Goal: Transaction & Acquisition: Purchase product/service

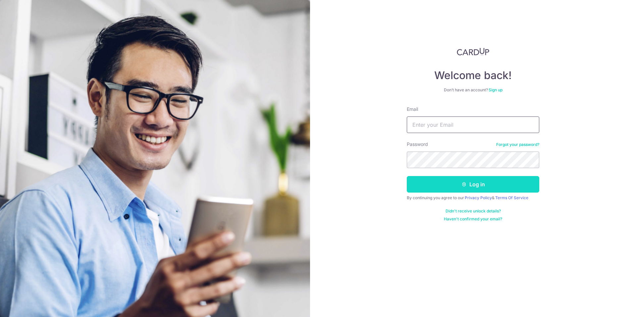
type input "dinesh.post@gmail.com"
click at [483, 179] on button "Log in" at bounding box center [473, 184] width 132 height 17
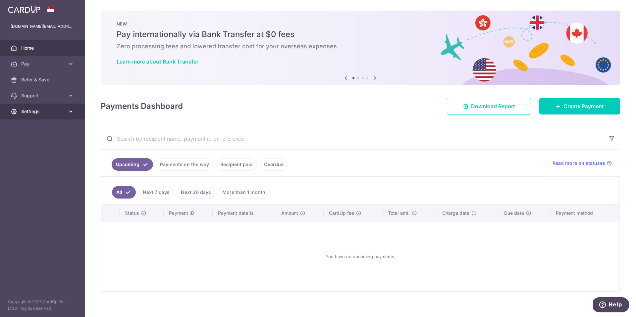
click at [28, 109] on span "Settings" at bounding box center [43, 111] width 44 height 7
click at [35, 67] on span "Pay" at bounding box center [43, 64] width 44 height 7
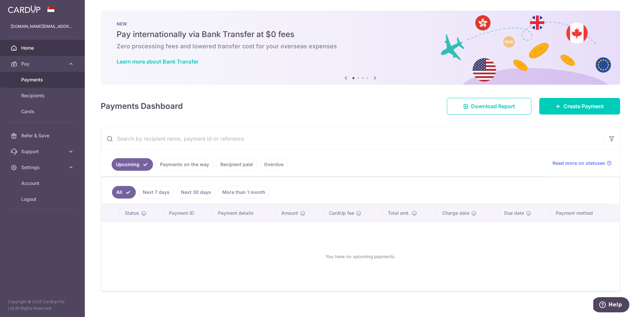
click at [32, 80] on span "Payments" at bounding box center [43, 79] width 44 height 7
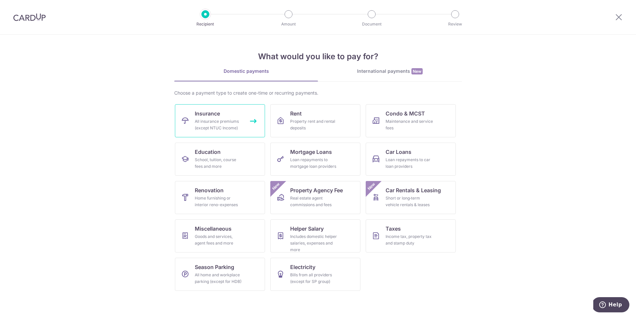
click at [217, 122] on div "All insurance premiums (except NTUC Income)" at bounding box center [219, 124] width 48 height 13
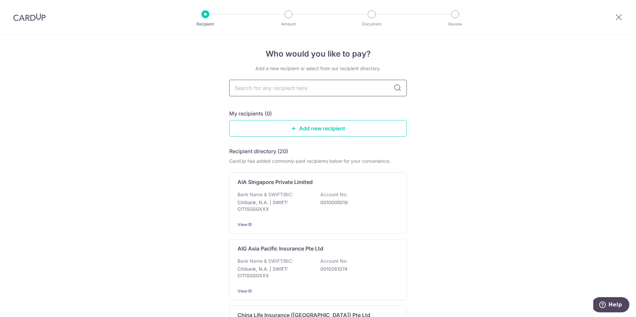
click at [281, 90] on input "text" at bounding box center [317, 88] width 177 height 17
click at [278, 86] on input "text" at bounding box center [317, 88] width 177 height 17
click at [322, 127] on link "Add new recipient" at bounding box center [317, 128] width 177 height 17
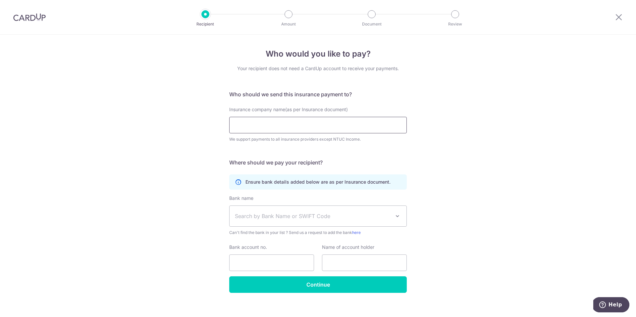
click at [285, 123] on input "Insurance company name(as per Insurance document)" at bounding box center [317, 125] width 177 height 17
click at [296, 126] on input "prudential" at bounding box center [317, 125] width 177 height 17
drag, startPoint x: 264, startPoint y: 123, endPoint x: 212, endPoint y: 120, distance: 52.0
click at [212, 120] on div "Who would you like to pay? Your recipient does not need a CardUp account to rec…" at bounding box center [318, 179] width 636 height 289
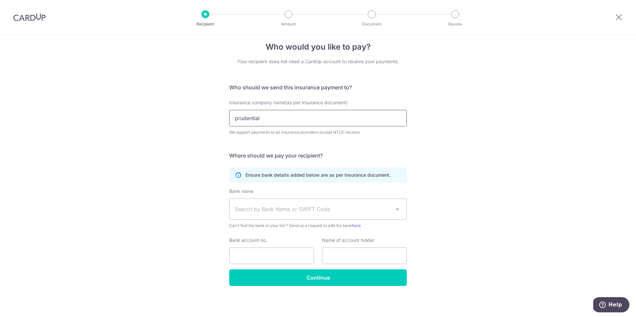
click at [268, 120] on input "prudential" at bounding box center [317, 118] width 177 height 17
click at [237, 119] on input "prudential" at bounding box center [317, 118] width 177 height 17
click at [271, 117] on input "Prudential" at bounding box center [317, 118] width 177 height 17
type input "Prudential Assurance"
click at [273, 205] on span "Search by Bank Name or SWIFT Code" at bounding box center [313, 209] width 156 height 8
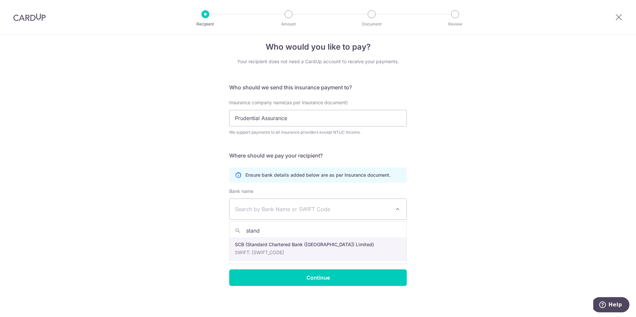
type input "stand"
select select "14"
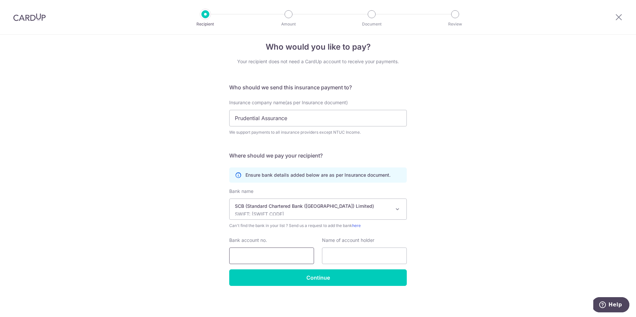
click at [256, 252] on input "Bank account no." at bounding box center [271, 256] width 85 height 17
type input "0105192961"
click at [346, 257] on input "text" at bounding box center [364, 256] width 85 height 17
type input "Prudential Assurance"
drag, startPoint x: 290, startPoint y: 119, endPoint x: 223, endPoint y: 111, distance: 67.3
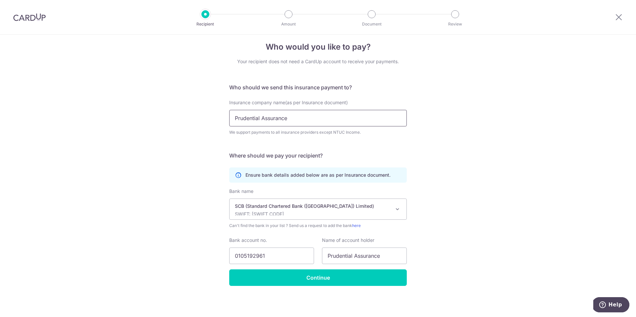
click at [223, 111] on div "Who would you like to pay? Your recipient does not need a CardUp account to rec…" at bounding box center [318, 172] width 636 height 289
paste input "Company Singapore (Pte) Limited"
type input "Prudential Assurance Company Singapore (Pte) Limited"
click at [445, 141] on div "Who would you like to pay? Your recipient does not need a CardUp account to rec…" at bounding box center [318, 172] width 636 height 289
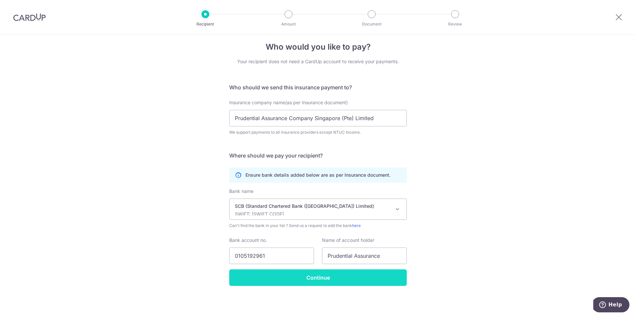
click at [326, 279] on input "Continue" at bounding box center [317, 277] width 177 height 17
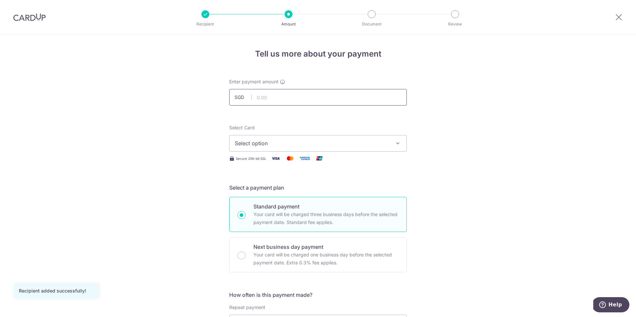
click at [262, 97] on input "text" at bounding box center [317, 97] width 177 height 17
click at [257, 92] on input "text" at bounding box center [317, 97] width 177 height 17
type input "1,745.97"
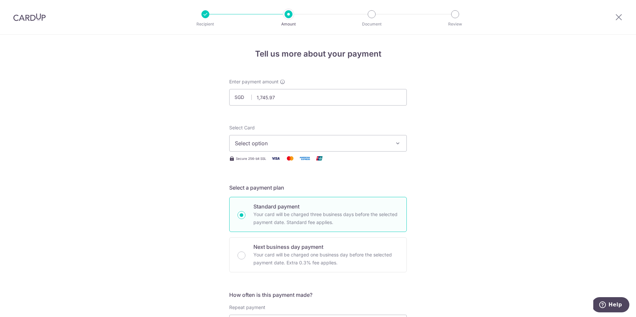
click at [379, 146] on span "Select option" at bounding box center [312, 143] width 154 height 8
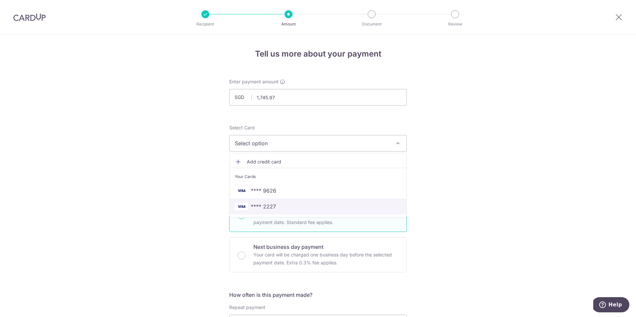
click at [270, 208] on span "**** 2227" at bounding box center [263, 207] width 25 height 8
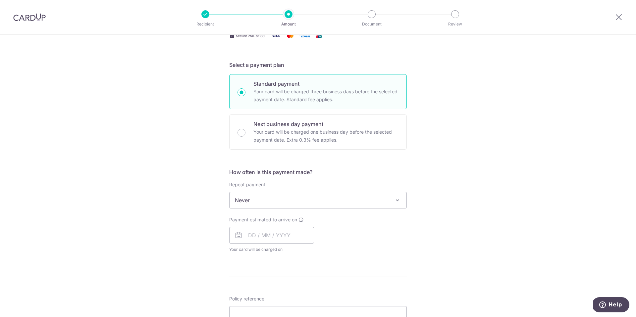
scroll to position [135, 0]
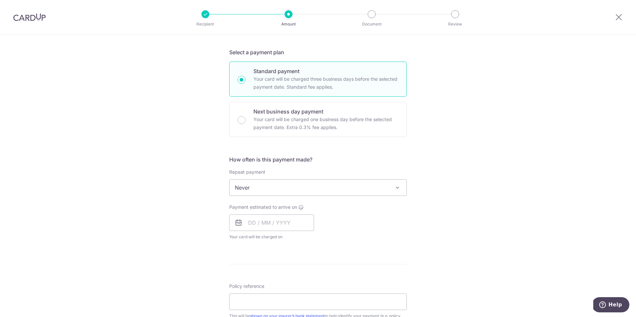
click at [293, 191] on span "Never" at bounding box center [317, 188] width 177 height 16
click at [495, 192] on div "Tell us more about your payment Enter payment amount SGD 1,745.97 1745.97 Recip…" at bounding box center [318, 198] width 636 height 599
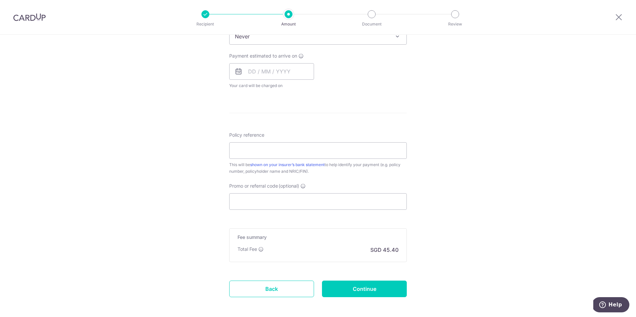
scroll to position [289, 0]
click at [277, 73] on input "text" at bounding box center [271, 69] width 85 height 17
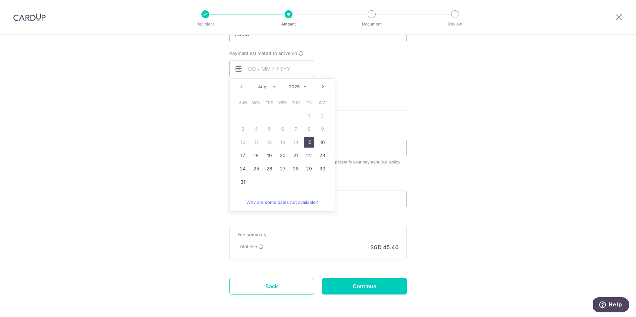
drag, startPoint x: 309, startPoint y: 143, endPoint x: 383, endPoint y: 111, distance: 80.7
click at [309, 143] on link "15" at bounding box center [309, 142] width 11 height 11
type input "15/08/2025"
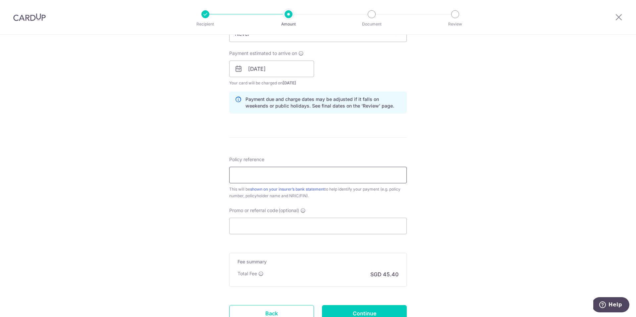
click at [250, 176] on input "Policy reference" at bounding box center [317, 175] width 177 height 17
click at [455, 150] on div "Tell us more about your payment Enter payment amount SGD 1,745.97 1745.97 Recip…" at bounding box center [318, 58] width 636 height 626
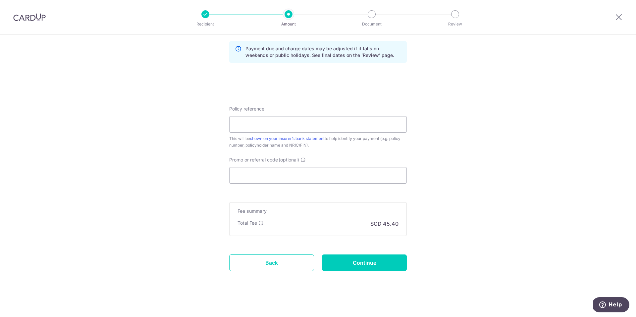
scroll to position [344, 0]
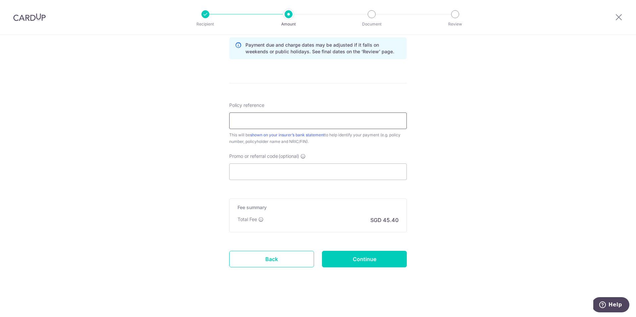
click at [245, 121] on input "Policy reference" at bounding box center [317, 121] width 177 height 17
type input "85675433 Dinesh Agarwal S7369107I"
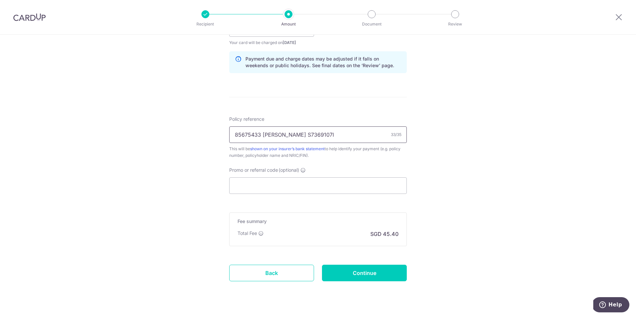
scroll to position [338, 0]
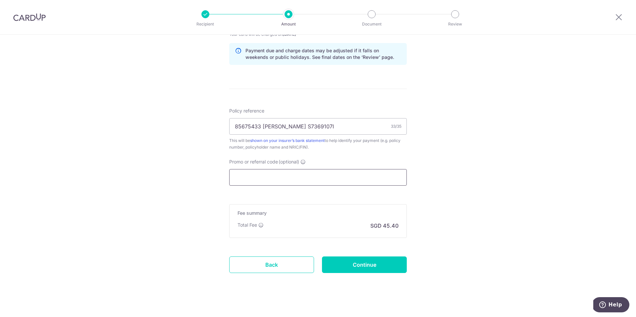
click at [248, 172] on input "Promo or referral code (optional)" at bounding box center [317, 177] width 177 height 17
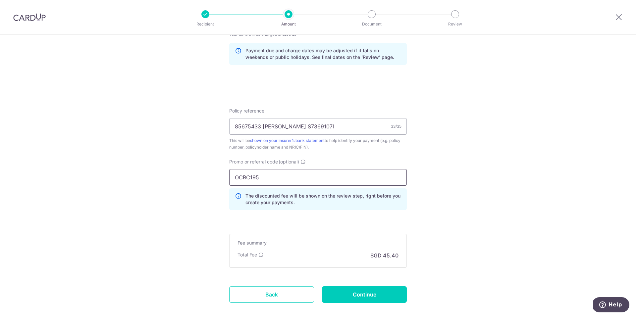
type input "OCBC195"
click at [496, 198] on div "Tell us more about your payment Enter payment amount SGD 1,745.97 1745.97 Recip…" at bounding box center [318, 25] width 636 height 656
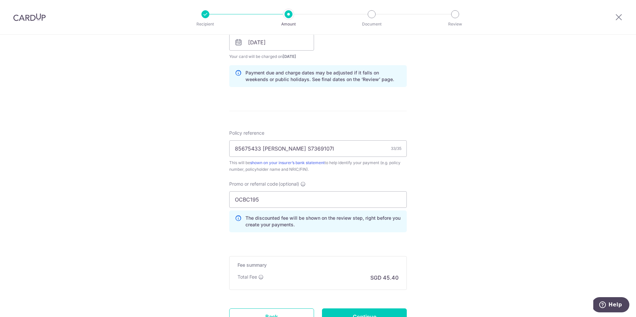
scroll to position [373, 0]
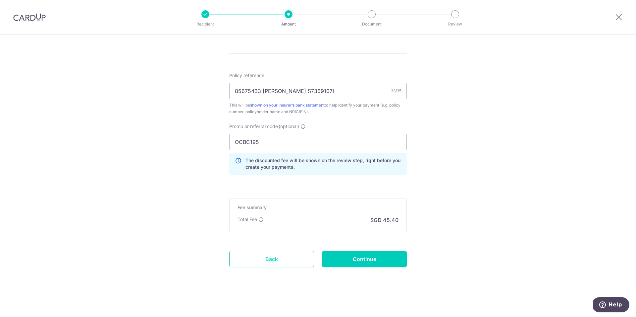
click at [266, 263] on link "Back" at bounding box center [271, 259] width 85 height 17
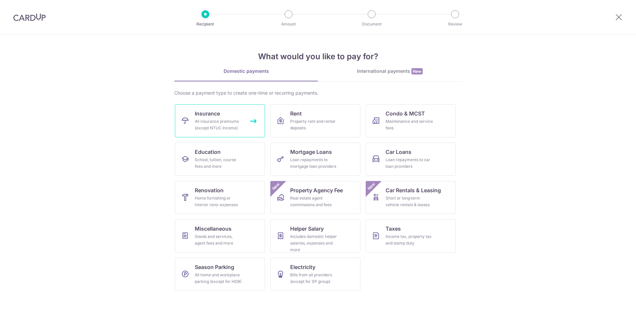
click at [216, 121] on div "All insurance premiums (except NTUC Income)" at bounding box center [219, 124] width 48 height 13
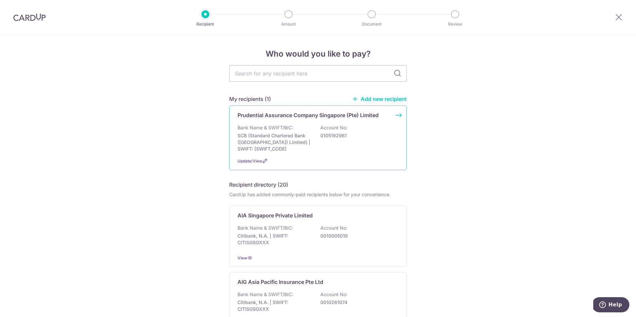
click at [375, 136] on p "0105192961" at bounding box center [357, 135] width 74 height 7
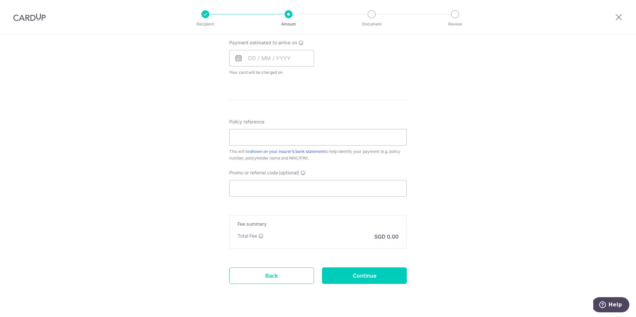
scroll to position [317, 0]
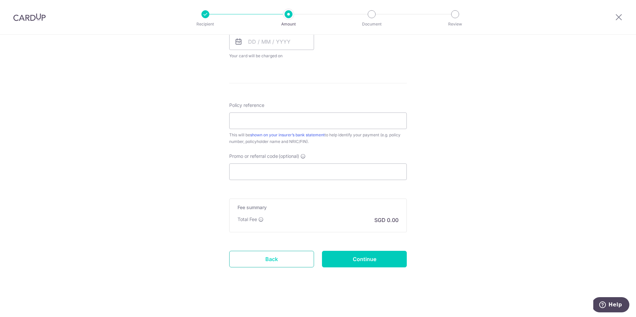
click at [271, 259] on link "Back" at bounding box center [271, 259] width 85 height 17
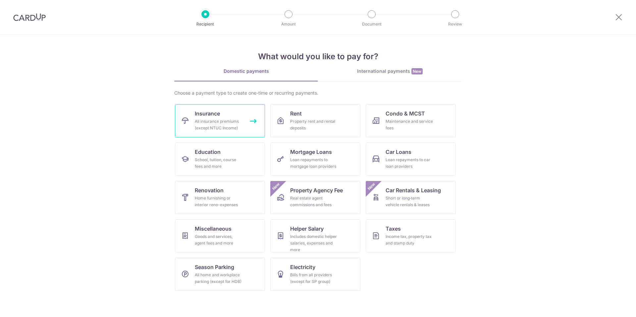
click at [234, 122] on div "All insurance premiums (except NTUC Income)" at bounding box center [219, 124] width 48 height 13
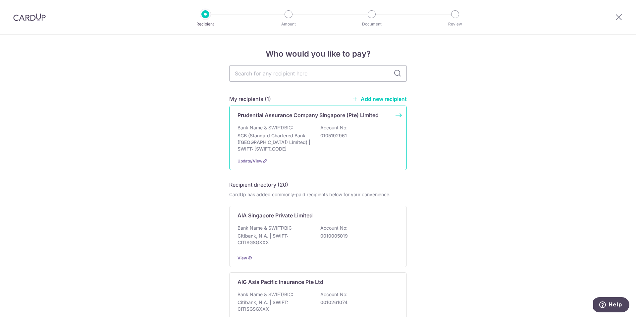
click at [363, 132] on p "0105192961" at bounding box center [357, 135] width 74 height 7
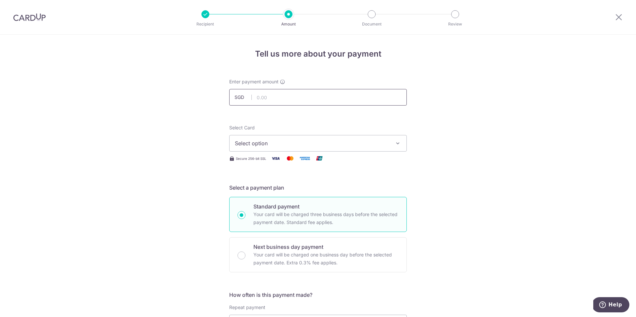
click at [268, 94] on input "text" at bounding box center [317, 97] width 177 height 17
type input "1,745.97"
click at [270, 142] on span "Select option" at bounding box center [312, 143] width 154 height 8
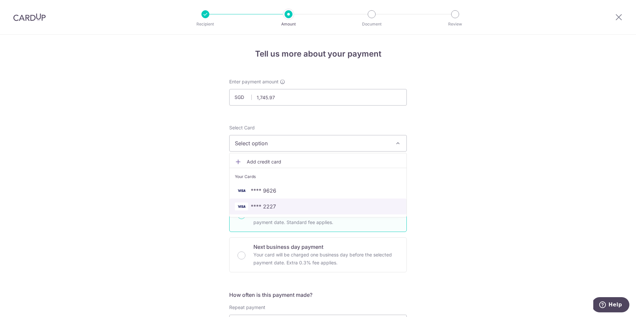
click at [274, 205] on span "**** 2227" at bounding box center [263, 207] width 25 height 8
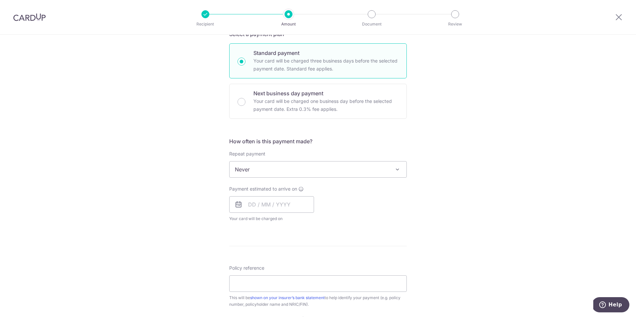
scroll to position [165, 0]
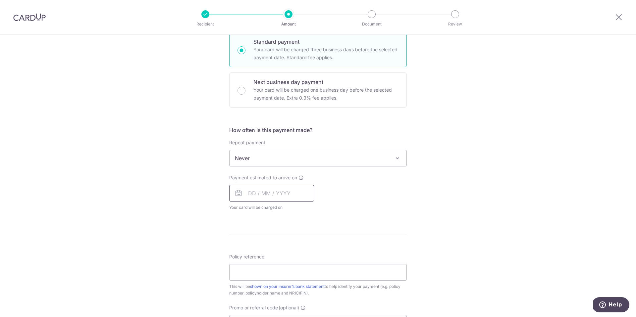
click at [253, 194] on input "text" at bounding box center [271, 193] width 85 height 17
click at [308, 264] on link "15" at bounding box center [309, 267] width 11 height 11
type input "15/08/2025"
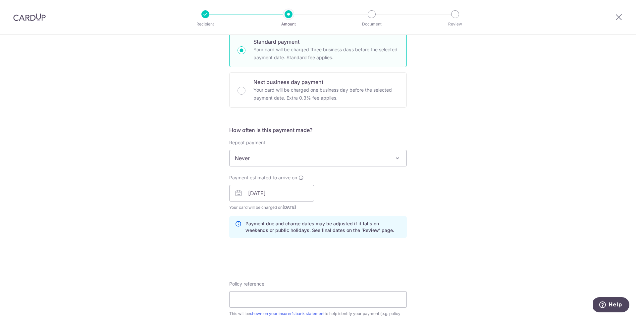
click at [408, 190] on div "Payment estimated to arrive on 15/08/2025 Prev Next Aug Sep Oct Nov Dec 2025 20…" at bounding box center [317, 192] width 185 height 36
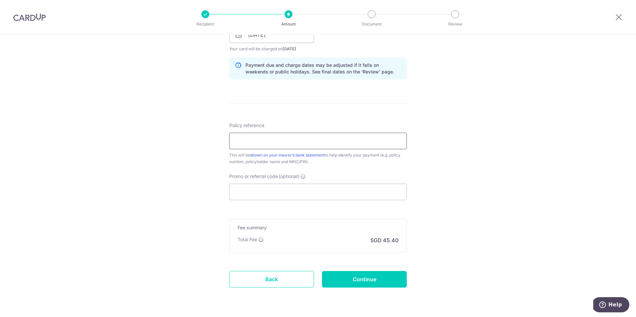
scroll to position [324, 0]
click at [255, 137] on input "Policy reference" at bounding box center [317, 140] width 177 height 17
type input "85675433 Dinesh Agarwal S7369107I"
click at [296, 189] on input "Promo or referral code (optional)" at bounding box center [317, 191] width 177 height 17
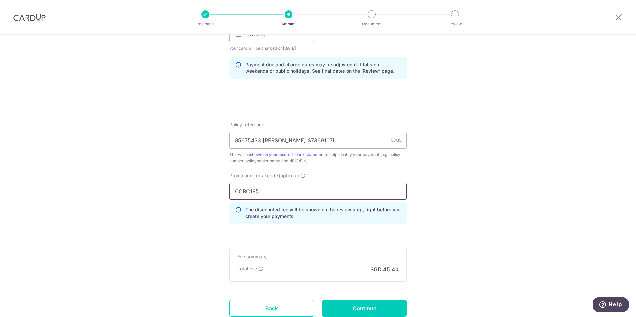
type input "OCBC195"
click at [457, 227] on div "Tell us more about your payment Enter payment amount SGD 1,745.97 1745.97 Selec…" at bounding box center [318, 39] width 636 height 656
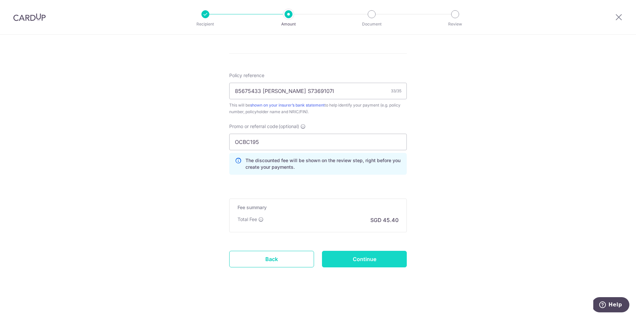
click at [381, 261] on input "Continue" at bounding box center [364, 259] width 85 height 17
type input "Create Schedule"
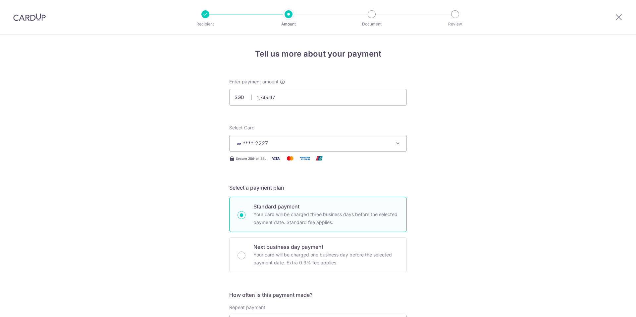
scroll to position [383, 0]
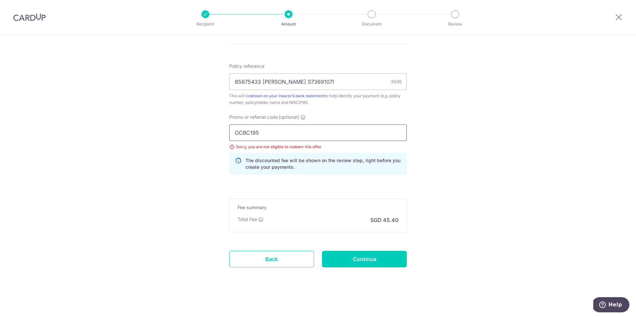
click at [262, 135] on input "OCBC195" at bounding box center [317, 132] width 177 height 17
type input "OCBC90NV"
click at [352, 258] on input "Continue" at bounding box center [364, 259] width 85 height 17
type input "Update Schedule"
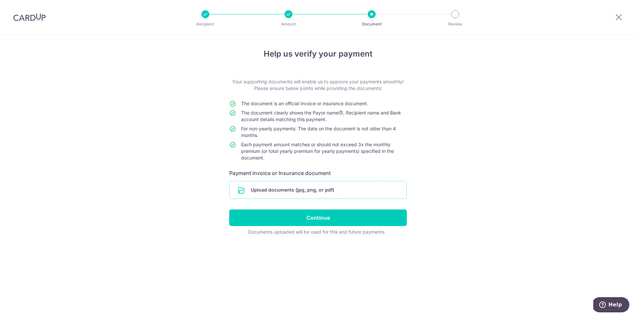
click at [312, 190] on input "file" at bounding box center [317, 189] width 177 height 17
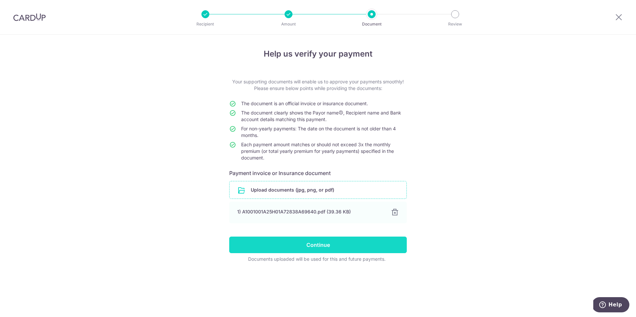
click at [328, 245] on input "Continue" at bounding box center [317, 245] width 177 height 17
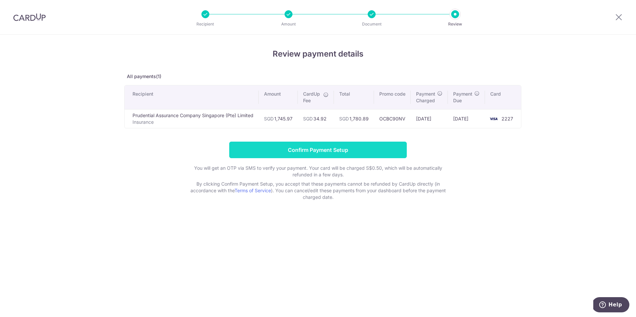
click at [341, 150] on input "Confirm Payment Setup" at bounding box center [317, 150] width 177 height 17
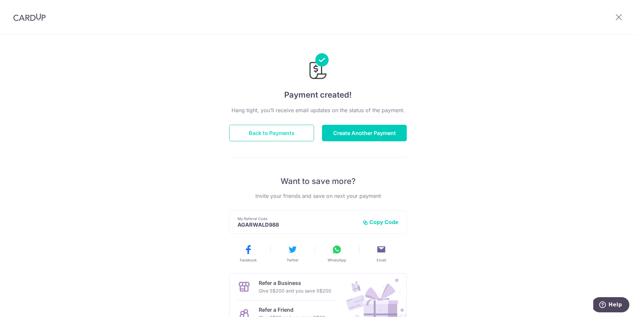
click at [285, 129] on button "Back to Payments" at bounding box center [271, 133] width 85 height 17
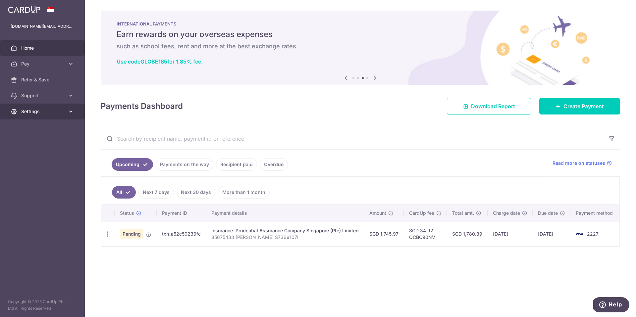
click at [30, 114] on span "Settings" at bounding box center [43, 111] width 44 height 7
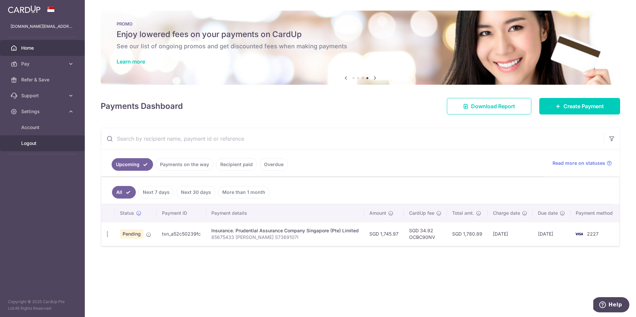
click at [33, 143] on span "Logout" at bounding box center [43, 143] width 44 height 7
